Goal: Information Seeking & Learning: Learn about a topic

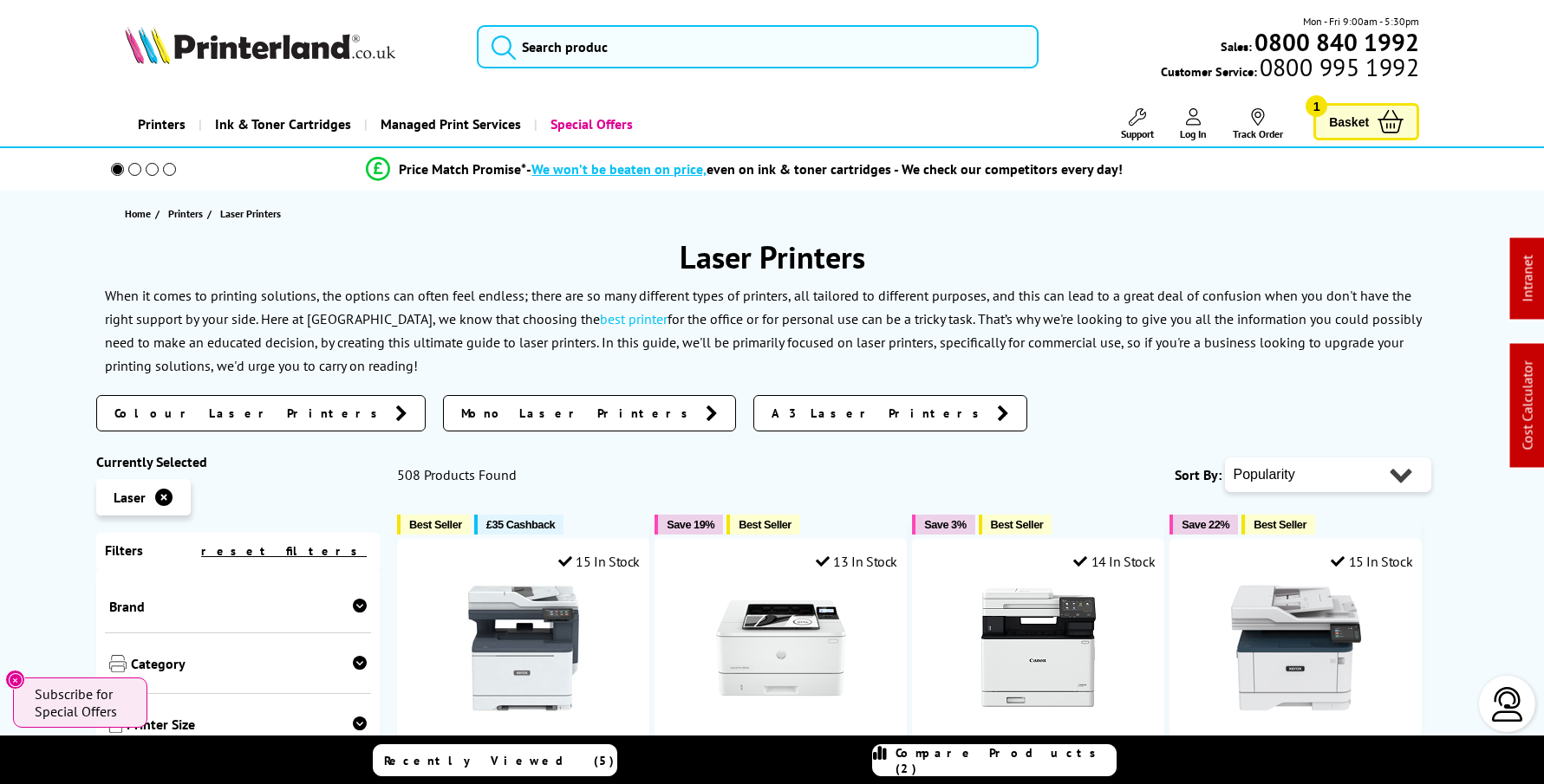
scroll to position [-1, 0]
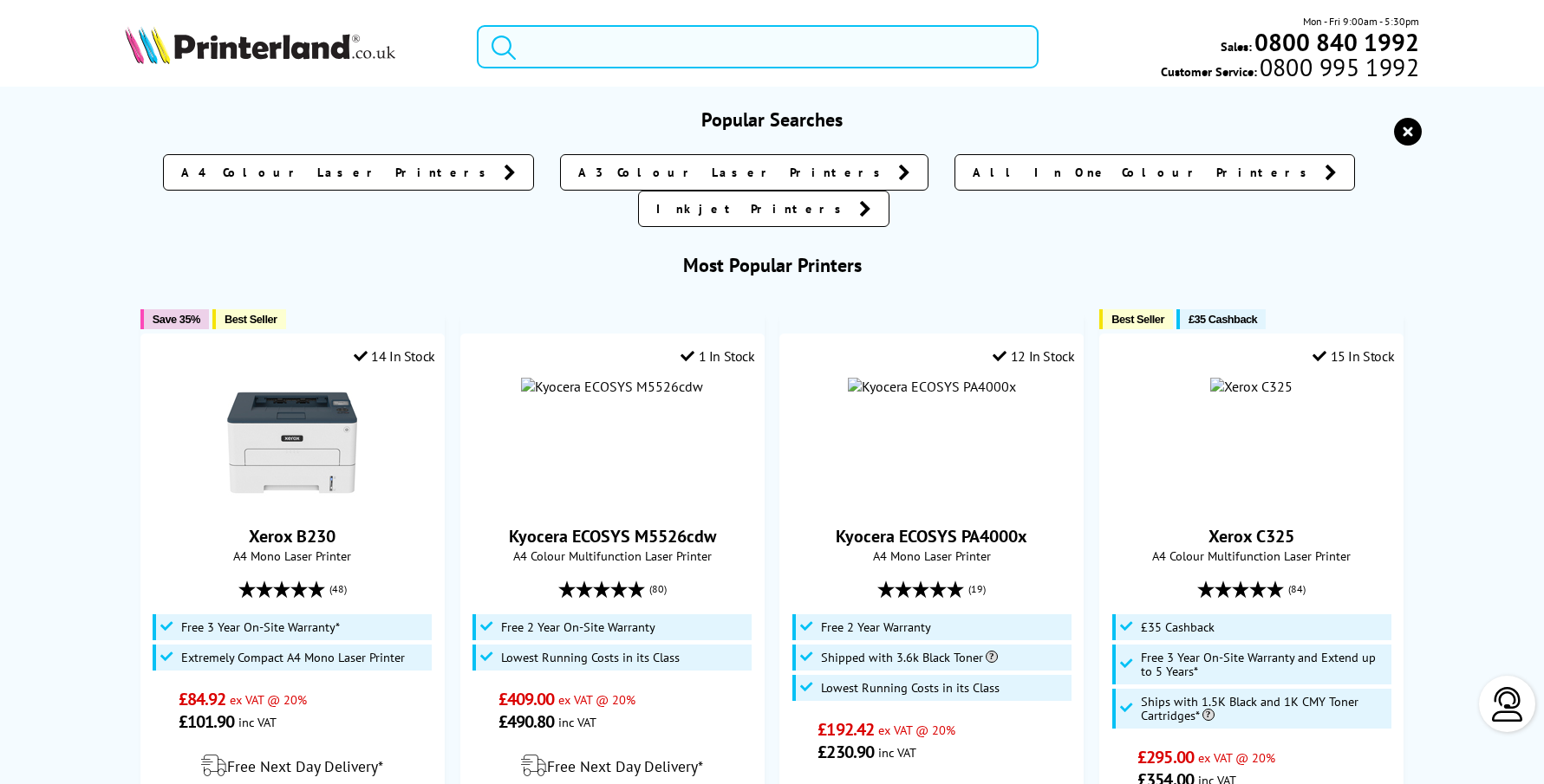
click at [635, 53] on input "search" at bounding box center [758, 47] width 561 height 43
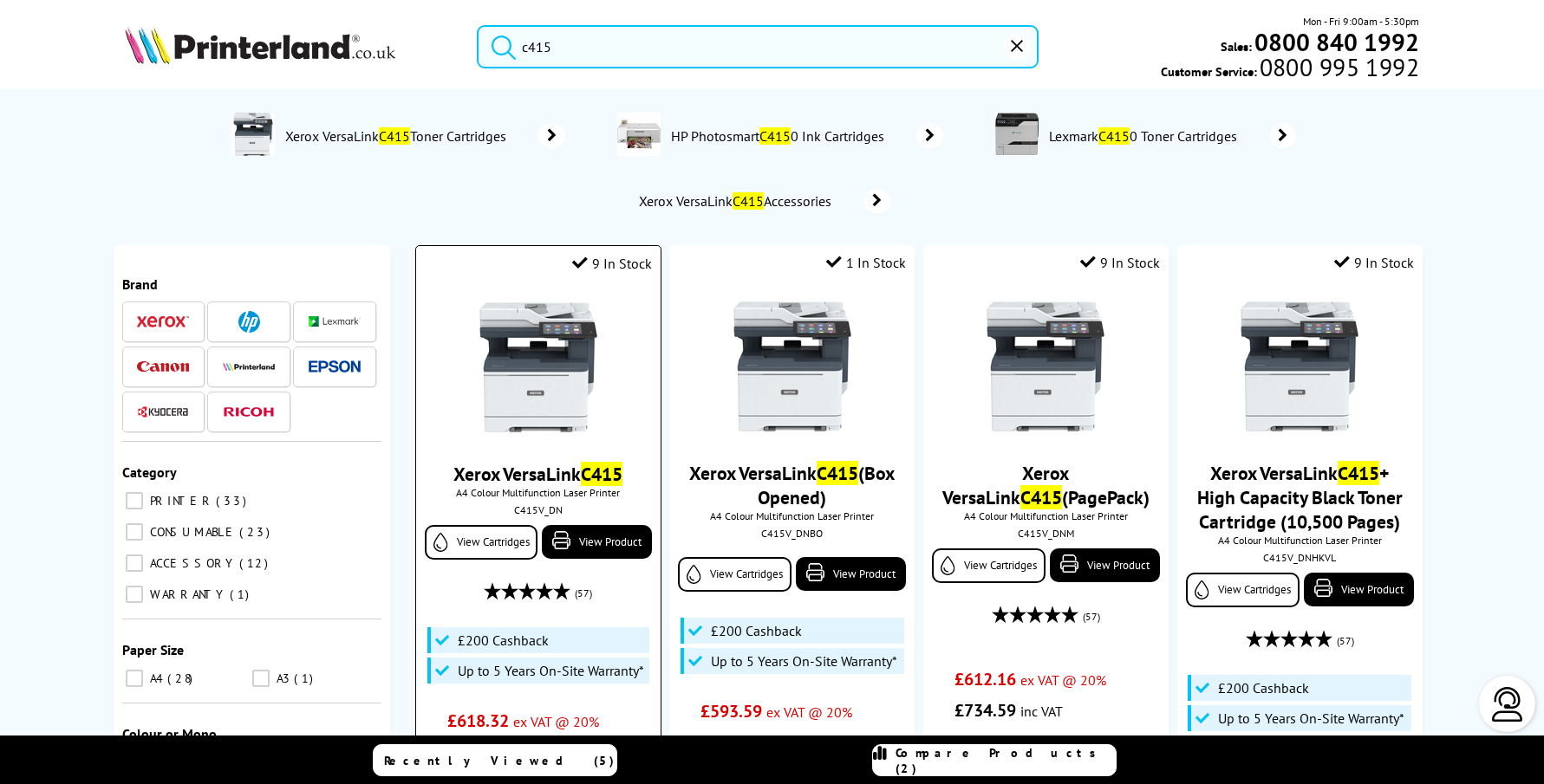
type input "c415"
click at [545, 359] on img at bounding box center [538, 367] width 130 height 130
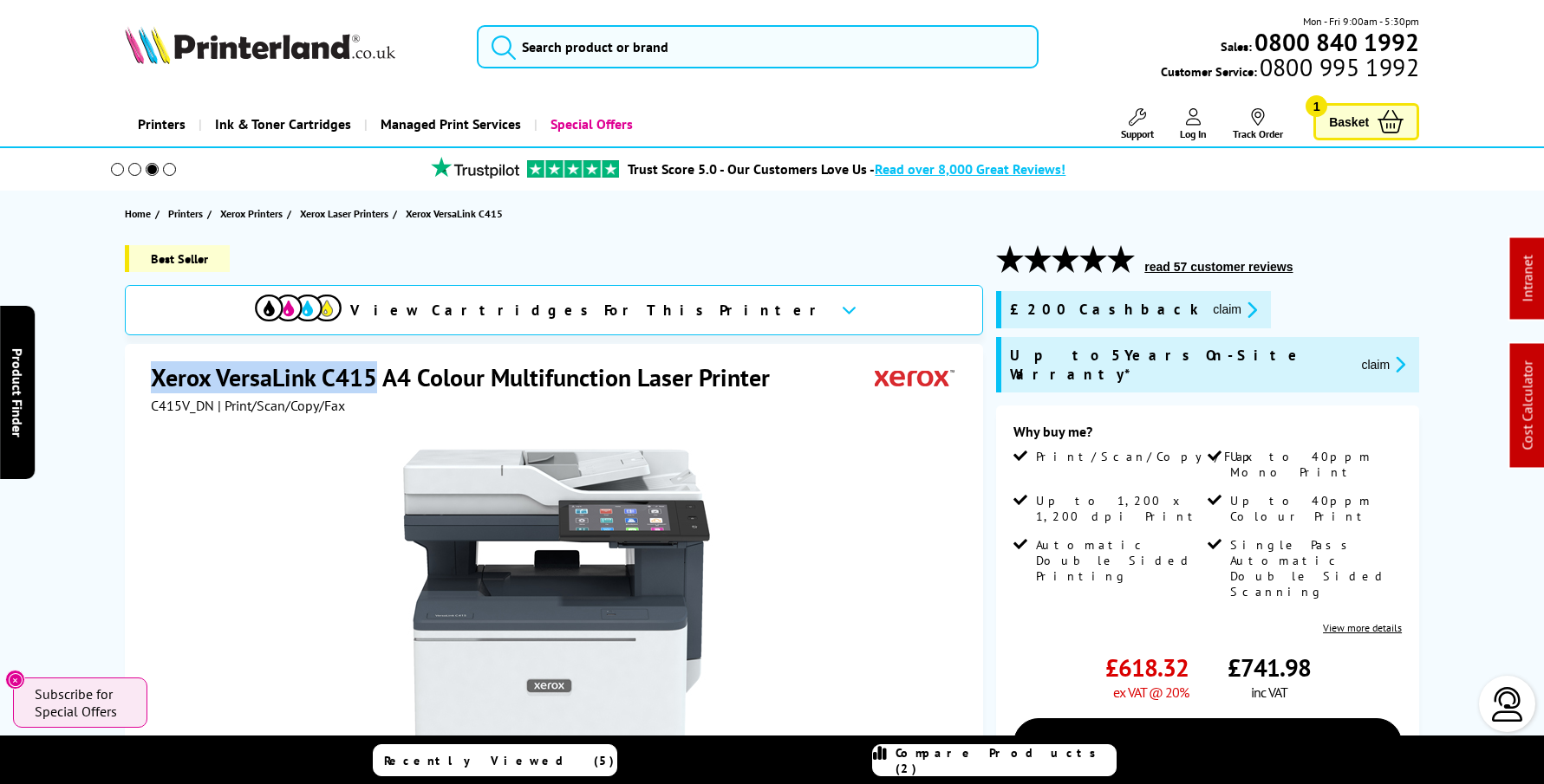
drag, startPoint x: 150, startPoint y: 371, endPoint x: 376, endPoint y: 366, distance: 226.1
click at [376, 366] on h1 "Xerox VersaLink C415 A4 Colour Multifunction Laser Printer" at bounding box center [468, 377] width 637 height 32
copy h1 "Xerox VersaLink C415"
drag, startPoint x: 155, startPoint y: 380, endPoint x: 377, endPoint y: 383, distance: 222.0
click at [377, 383] on h1 "Xerox VersaLink C415 A4 Colour Multifunction Laser Printer" at bounding box center [468, 377] width 637 height 32
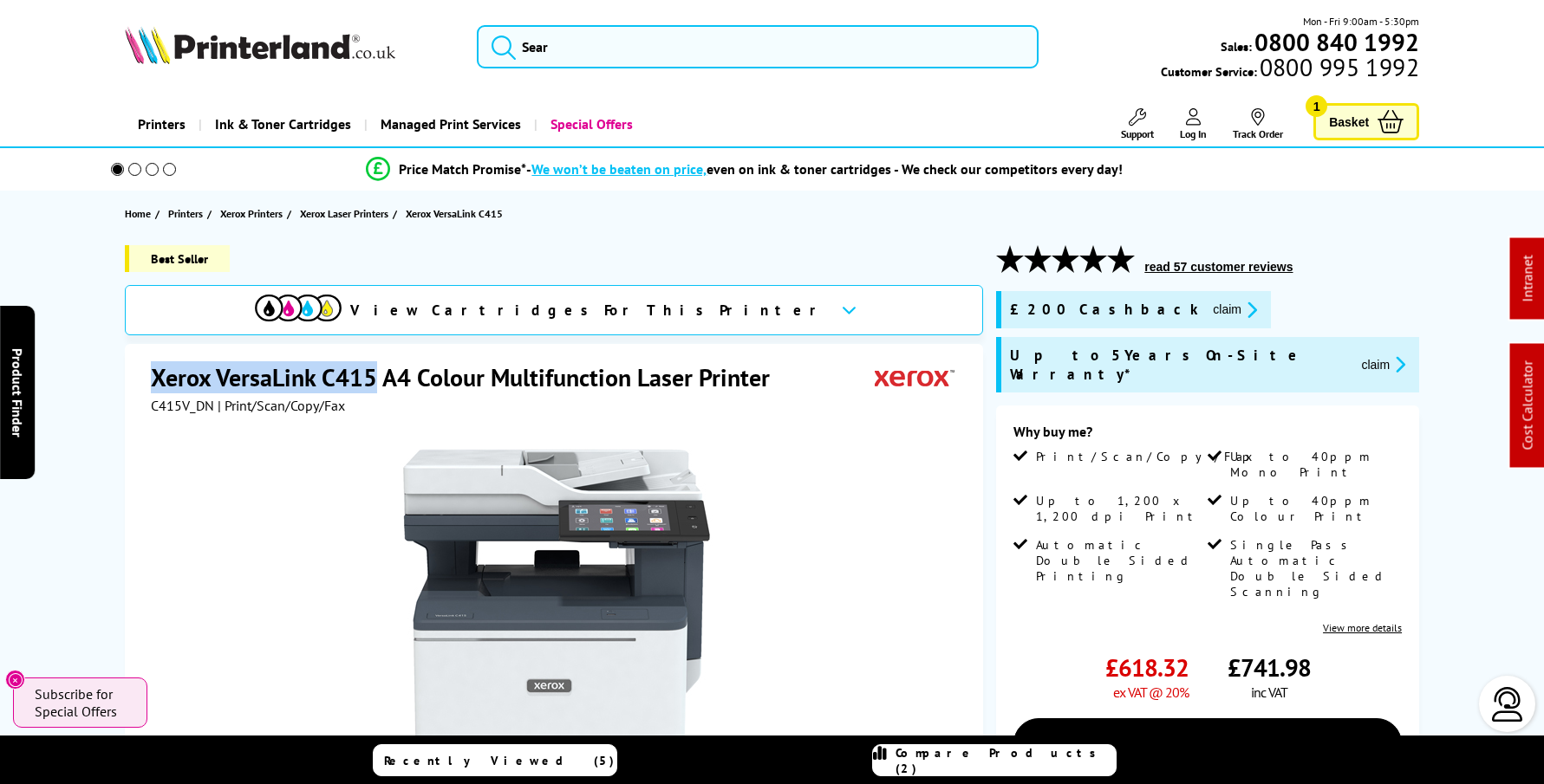
copy h1 "Xerox VersaLink C415"
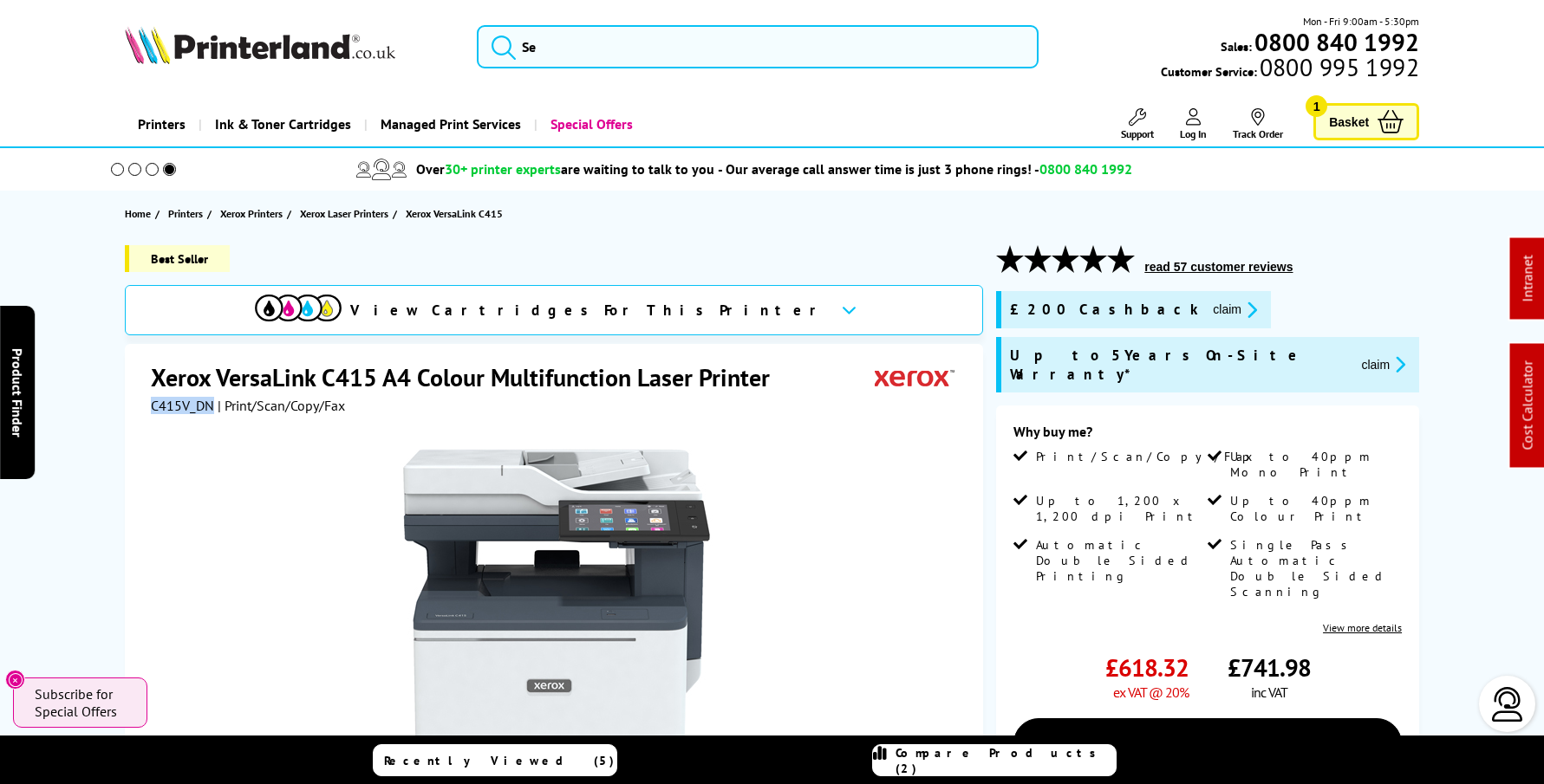
drag, startPoint x: 212, startPoint y: 409, endPoint x: 154, endPoint y: 403, distance: 58.3
click at [154, 403] on span "C415V_DN" at bounding box center [182, 406] width 64 height 18
copy span "C415V_DN"
drag, startPoint x: 153, startPoint y: 379, endPoint x: 372, endPoint y: 378, distance: 219.0
click at [372, 378] on h1 "Xerox VersaLink C415 A4 Colour Multifunction Laser Printer" at bounding box center [468, 377] width 637 height 32
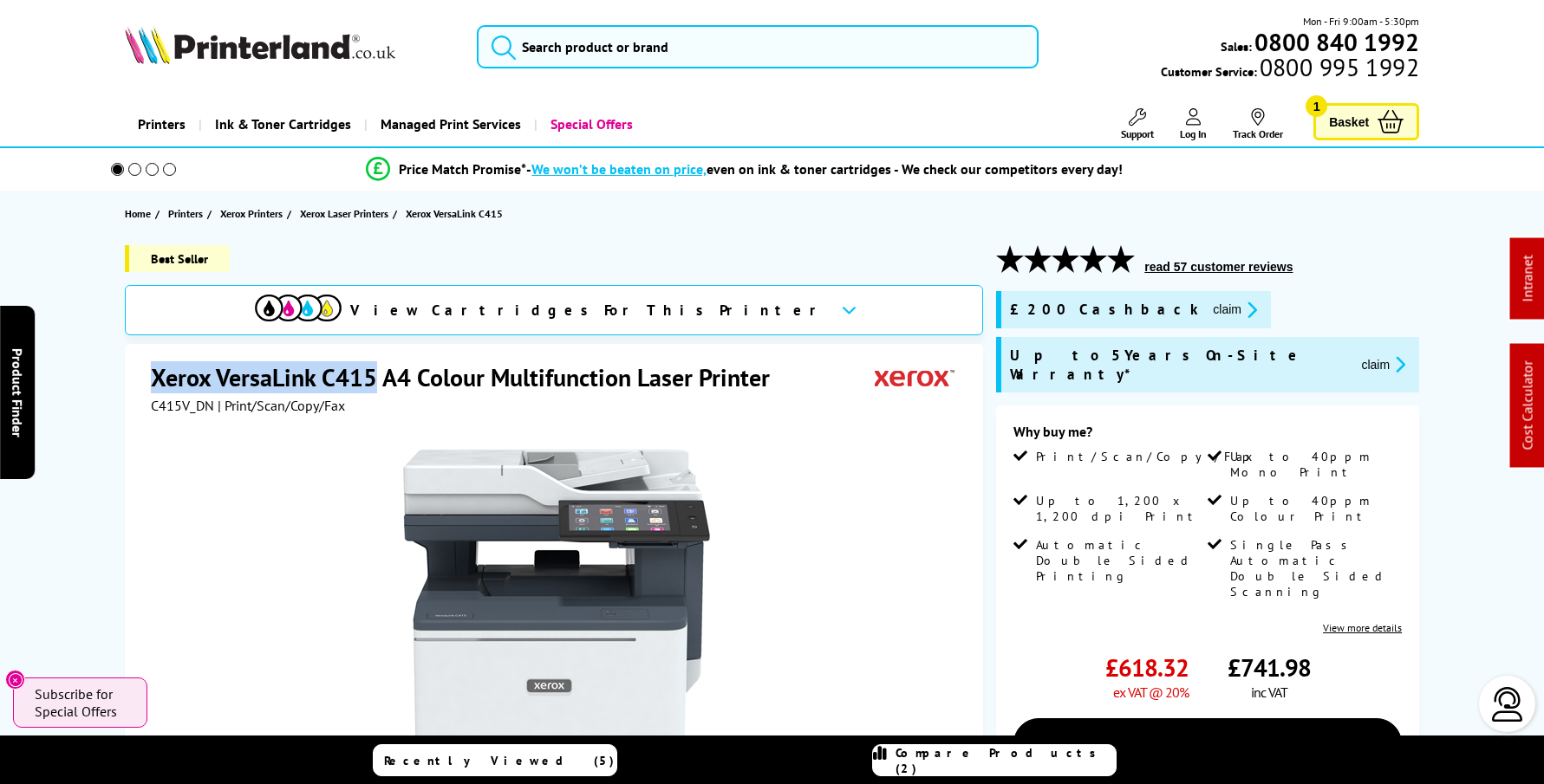
copy h1 "Xerox VersaLink C415"
click at [196, 50] on img at bounding box center [260, 45] width 271 height 38
